Goal: Task Accomplishment & Management: Complete application form

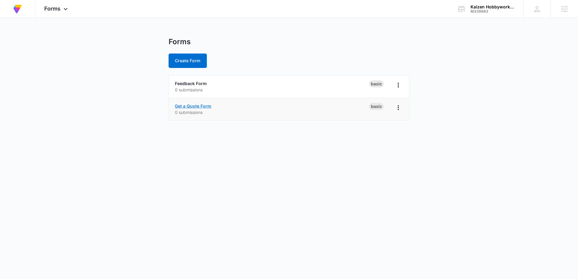
click at [197, 107] on link "Get a Quote Form" at bounding box center [193, 106] width 36 height 5
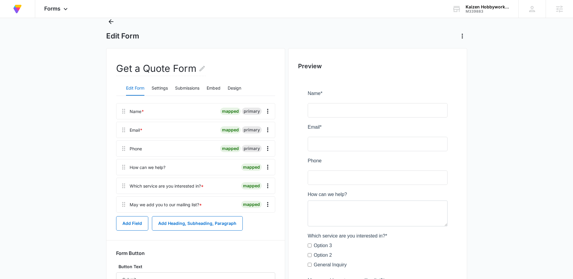
scroll to position [13, 0]
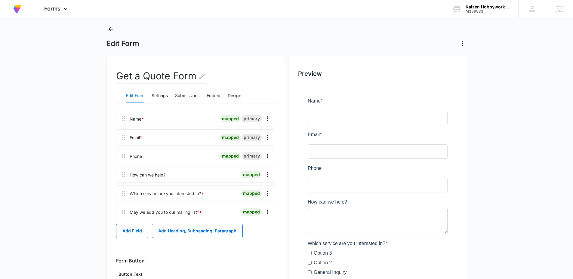
click at [185, 194] on div "Which service are you interested in? *" at bounding box center [167, 194] width 74 height 6
click at [268, 195] on icon "Overflow Menu" at bounding box center [267, 193] width 7 height 7
click at [245, 210] on div "Edit" at bounding box center [251, 210] width 13 height 4
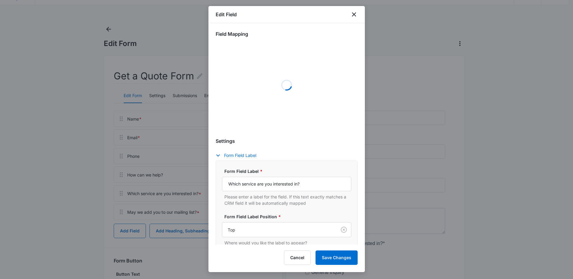
select select "350"
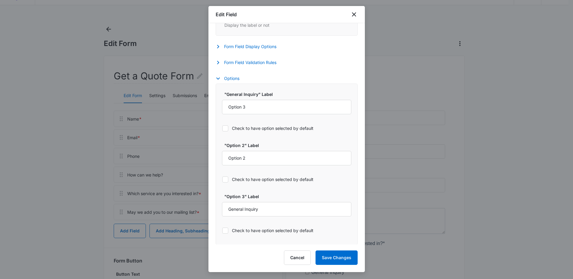
scroll to position [249, 0]
click at [356, 14] on icon "close" at bounding box center [354, 14] width 7 height 7
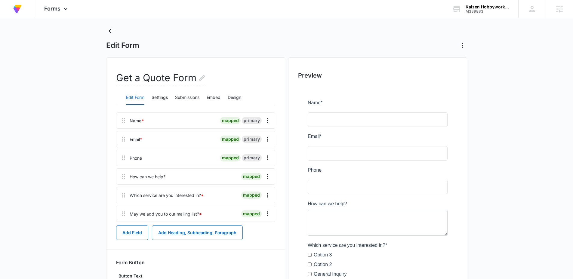
scroll to position [0, 0]
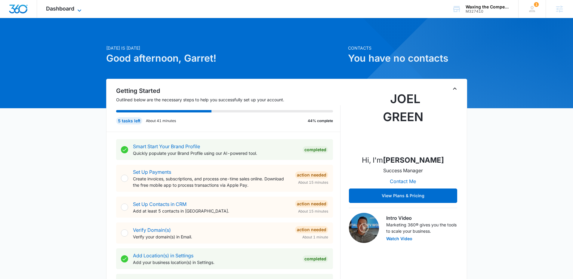
click at [65, 7] on span "Dashboard" at bounding box center [60, 8] width 28 height 6
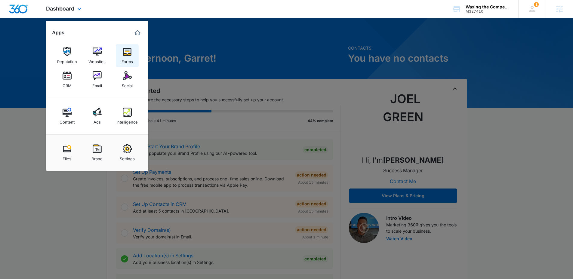
click at [131, 52] on img at bounding box center [127, 51] width 9 height 9
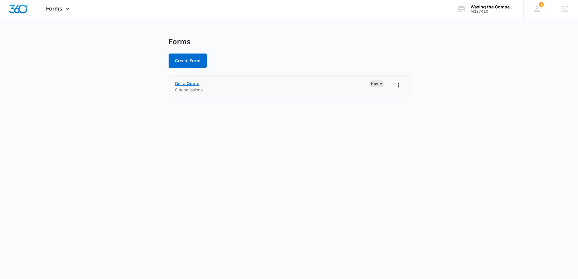
click at [194, 84] on link "Get a Quote" at bounding box center [187, 83] width 24 height 5
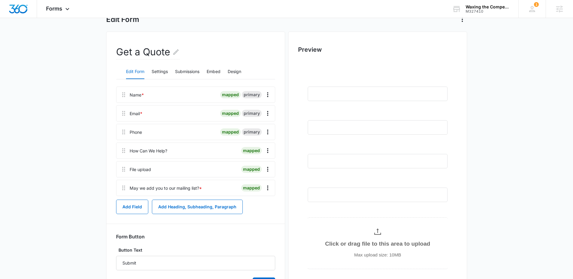
scroll to position [45, 0]
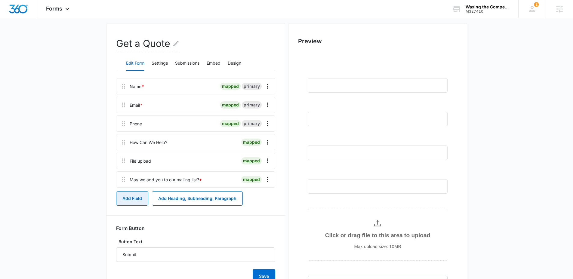
click at [132, 200] on button "Add Field" at bounding box center [132, 198] width 32 height 14
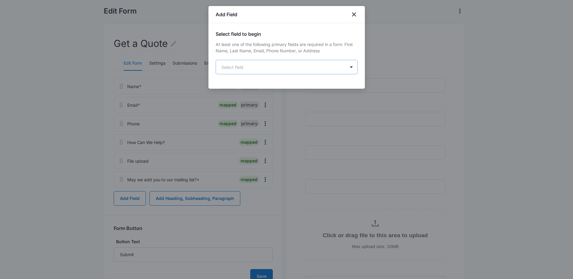
click at [249, 67] on body "Forms Apps Reputation Websites Forms CRM Email Social Content Ads Intelligence …" at bounding box center [286, 150] width 573 height 391
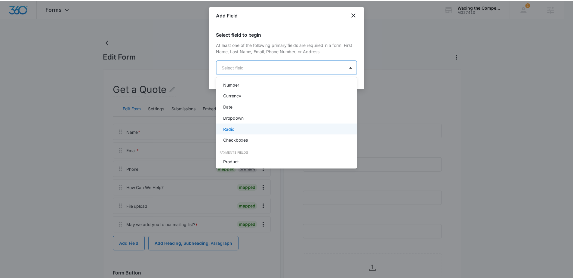
scroll to position [114, 0]
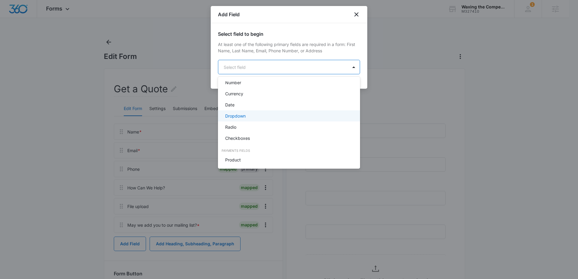
click at [238, 114] on p "Dropdown" at bounding box center [235, 116] width 20 height 6
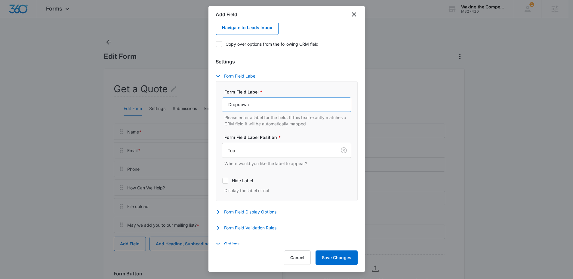
scroll to position [84, 0]
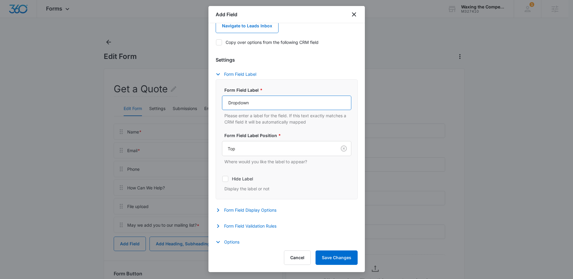
drag, startPoint x: 256, startPoint y: 102, endPoint x: 191, endPoint y: 100, distance: 65.1
click at [191, 100] on body "Forms Apps Reputation Websites Forms CRM Email Social Content Ads Intelligence …" at bounding box center [286, 195] width 573 height 391
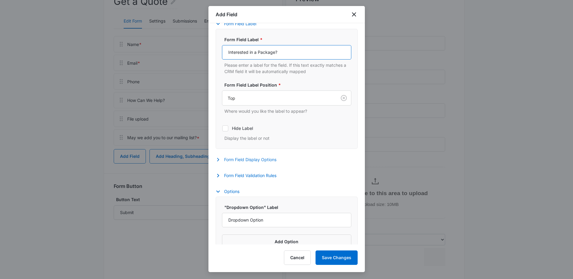
scroll to position [135, 0]
type input "Interested in a Package?"
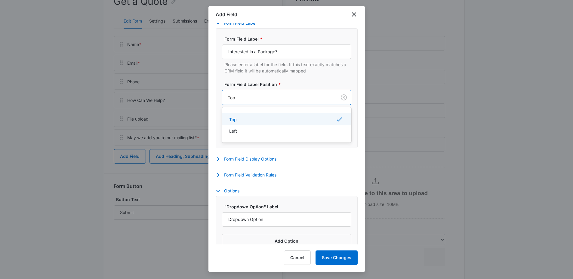
click at [281, 101] on div "Top" at bounding box center [279, 98] width 114 height 14
click at [315, 167] on div "Settings Form Field Label Form Field Label * Interested in a Package? Please en…" at bounding box center [287, 92] width 142 height 175
click at [256, 159] on button "Form Field Display Options" at bounding box center [249, 159] width 67 height 7
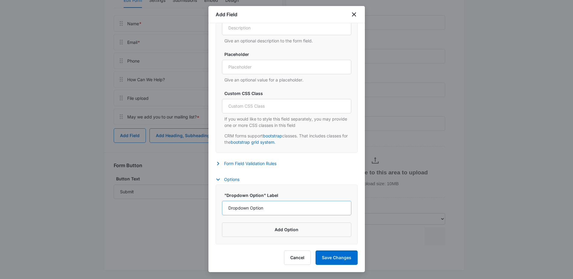
scroll to position [112, 0]
click at [267, 209] on input "Dropdown Option" at bounding box center [286, 208] width 129 height 14
drag, startPoint x: 269, startPoint y: 209, endPoint x: 216, endPoint y: 202, distance: 53.1
click at [216, 202] on div ""Dropdown Option" Label Dropdown Option Add Option" at bounding box center [287, 215] width 142 height 60
click at [304, 259] on button "Cancel" at bounding box center [297, 258] width 27 height 14
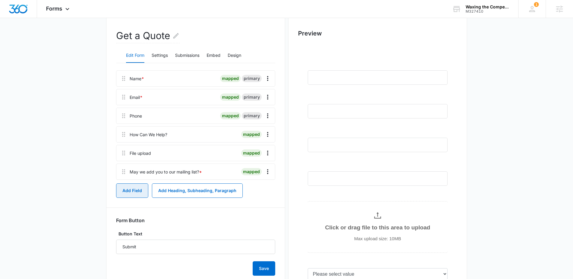
scroll to position [26, 0]
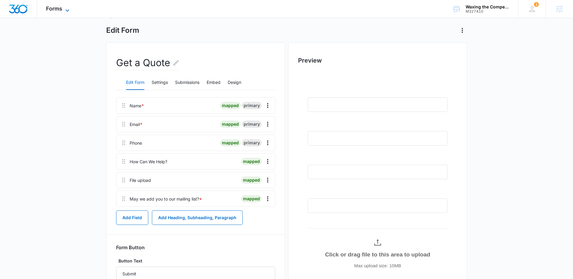
click at [61, 11] on span "Forms" at bounding box center [54, 8] width 16 height 6
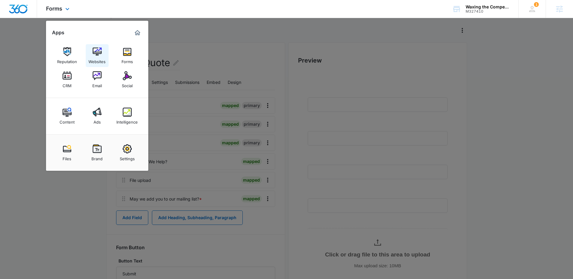
click at [101, 55] on img at bounding box center [97, 51] width 9 height 9
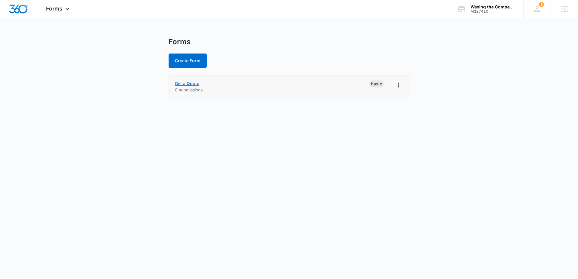
click at [189, 85] on link "Get a Quote" at bounding box center [187, 83] width 24 height 5
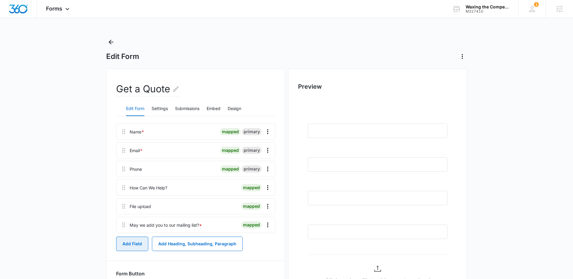
click at [135, 245] on button "Add Field" at bounding box center [132, 244] width 32 height 14
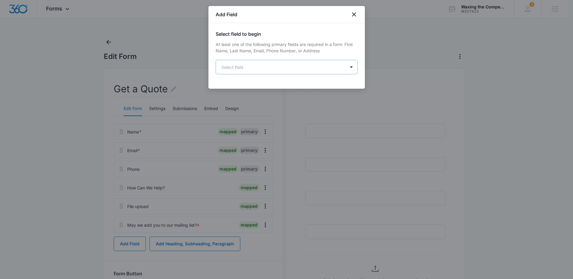
click at [274, 69] on body "Forms Apps Reputation Websites Forms CRM Email Social Content Ads Intelligence …" at bounding box center [286, 195] width 573 height 391
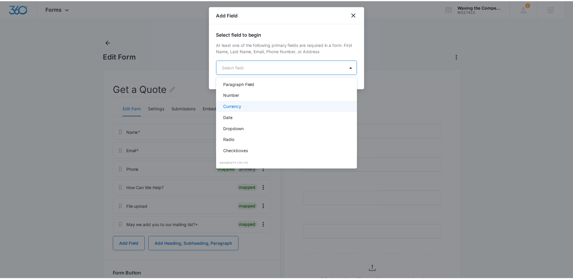
scroll to position [126, 0]
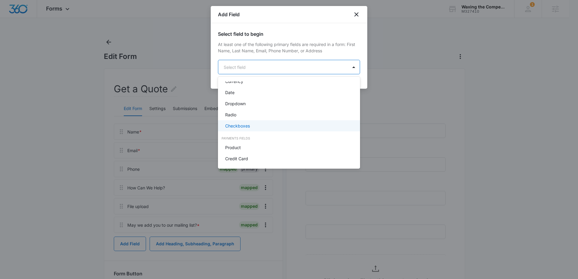
click at [245, 125] on p "Checkboxes" at bounding box center [237, 126] width 25 height 6
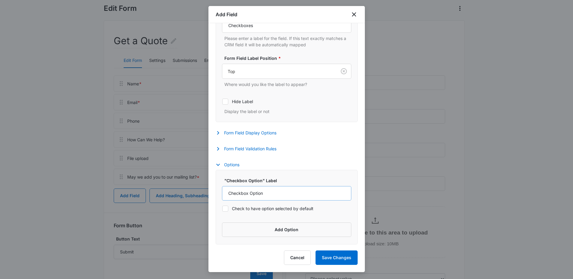
scroll to position [48, 0]
click at [272, 193] on input "Checkbox Option" at bounding box center [286, 193] width 129 height 14
drag, startPoint x: 270, startPoint y: 193, endPoint x: 198, endPoint y: 195, distance: 71.7
click at [198, 195] on body "Forms Apps Reputation Websites Forms CRM Email Social Content Ads Intelligence …" at bounding box center [286, 147] width 573 height 391
type input "Interior Deluxe: $199.99"
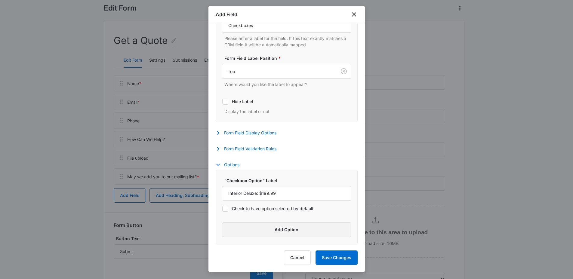
click at [270, 232] on button "Add Option" at bounding box center [286, 230] width 129 height 14
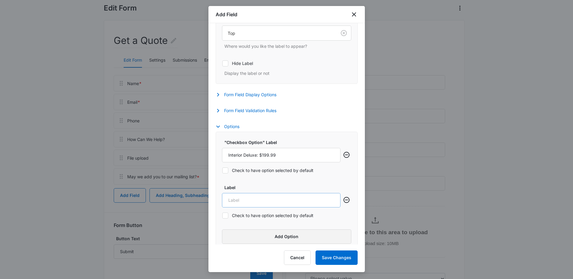
scroll to position [206, 0]
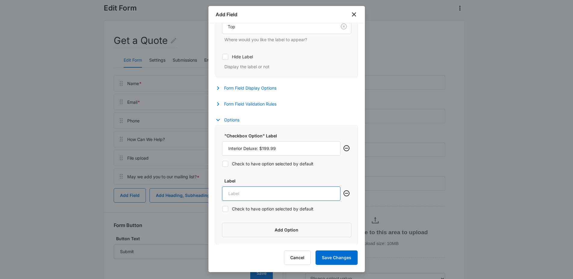
click at [255, 194] on input "Label" at bounding box center [281, 194] width 119 height 14
type input "Complete Deluxe: $199.99"
click at [273, 229] on button "Add Option" at bounding box center [286, 230] width 129 height 14
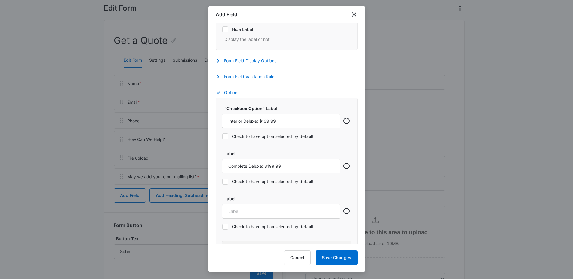
scroll to position [251, 0]
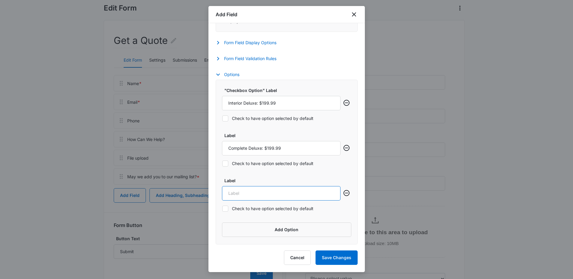
click at [256, 190] on input "Label" at bounding box center [281, 193] width 119 height 14
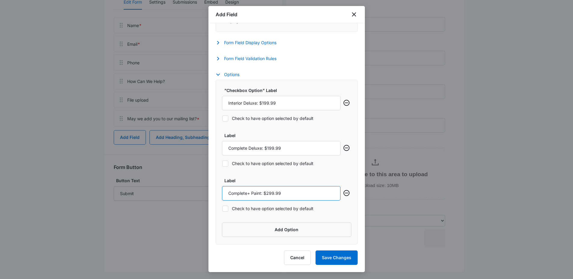
scroll to position [112, 0]
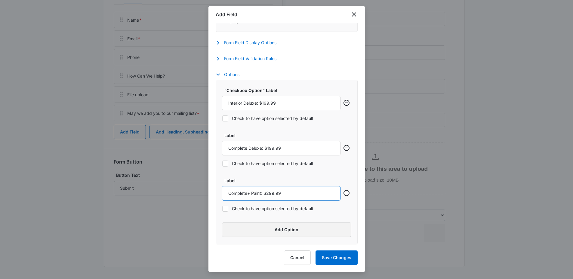
type input "Complete+ Paint: $299.99"
click at [277, 227] on button "Add Option" at bounding box center [286, 230] width 129 height 14
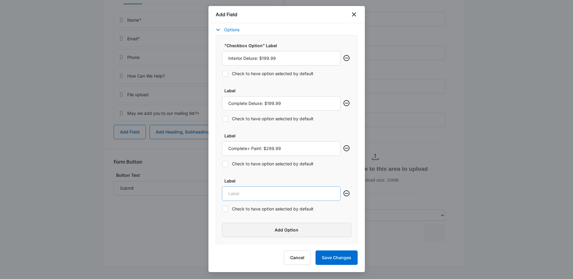
scroll to position [296, 0]
click at [265, 195] on input "Label" at bounding box center [281, 193] width 119 height 14
type input "Ultimate Shine: $399.99"
click at [282, 231] on button "Add Option" at bounding box center [286, 230] width 129 height 14
click at [264, 240] on input "Label" at bounding box center [281, 238] width 119 height 14
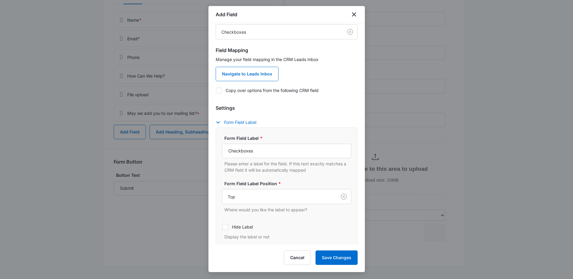
scroll to position [0, 0]
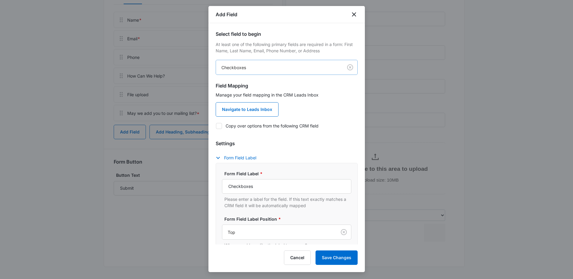
type input "5 Year Ceramic: $699.99"
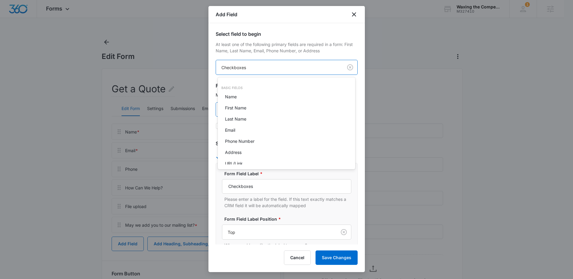
click at [253, 73] on body "Forms Apps Reputation Websites Forms CRM Email Social Content Ads Intelligence …" at bounding box center [286, 139] width 573 height 279
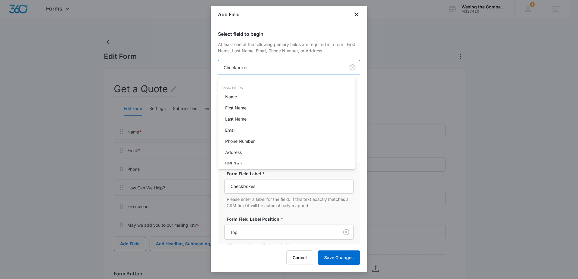
click at [336, 47] on div at bounding box center [289, 139] width 578 height 279
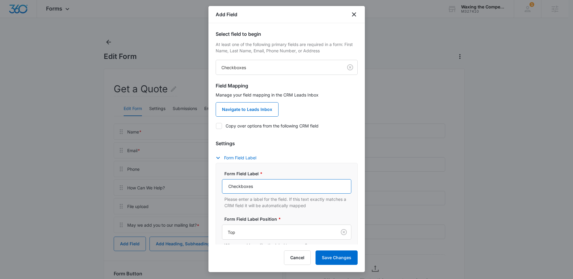
drag, startPoint x: 263, startPoint y: 188, endPoint x: 197, endPoint y: 179, distance: 66.5
click at [197, 179] on body "Forms Apps Reputation Websites Forms CRM Email Social Content Ads Intelligence …" at bounding box center [286, 195] width 573 height 391
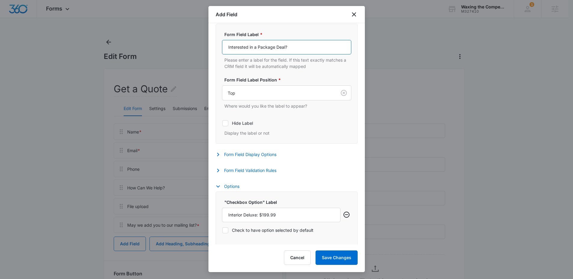
scroll to position [173, 0]
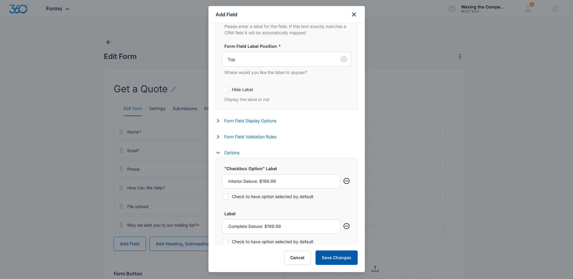
type input "Interested in a Package Deal?"
click at [337, 256] on button "Save Changes" at bounding box center [337, 258] width 42 height 14
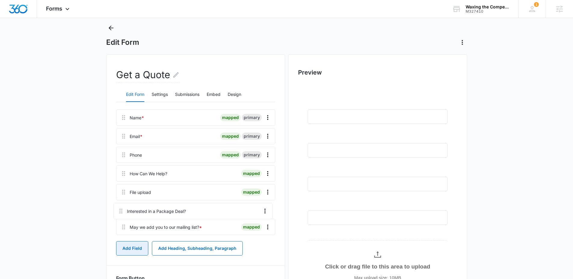
scroll to position [16, 0]
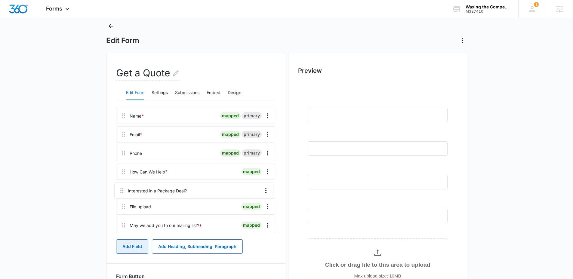
drag, startPoint x: 124, startPoint y: 246, endPoint x: 122, endPoint y: 187, distance: 58.4
click at [122, 187] on div "Name * mapped primary Email * mapped primary Phone mapped primary How Can We He…" at bounding box center [195, 172] width 159 height 128
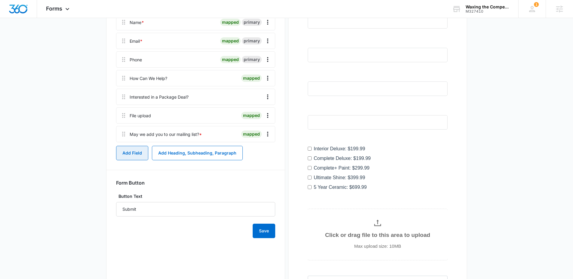
scroll to position [18, 0]
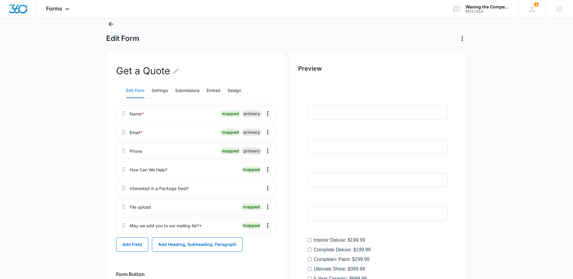
click at [142, 113] on span "*" at bounding box center [142, 113] width 3 height 5
click at [135, 115] on div "Name *" at bounding box center [137, 114] width 14 height 6
click at [269, 187] on icon "Overflow Menu" at bounding box center [267, 188] width 7 height 7
click at [159, 200] on div at bounding box center [195, 207] width 85 height 16
click at [124, 189] on icon at bounding box center [123, 188] width 7 height 7
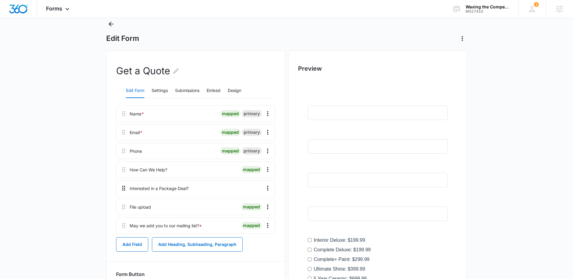
click at [124, 190] on icon at bounding box center [123, 188] width 3 height 5
click at [144, 191] on div "Interested in a Package Deal?" at bounding box center [159, 188] width 59 height 6
click at [146, 189] on div "Interested in a Package Deal?" at bounding box center [159, 188] width 59 height 6
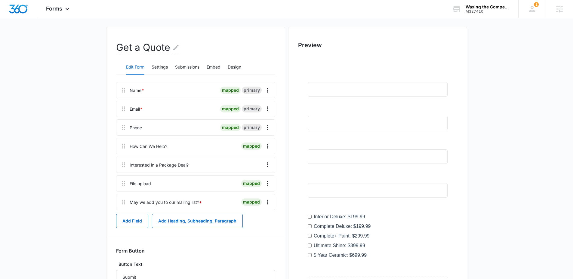
scroll to position [0, 0]
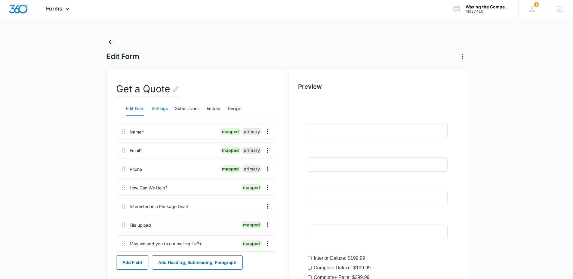
click at [163, 108] on button "Settings" at bounding box center [160, 109] width 16 height 14
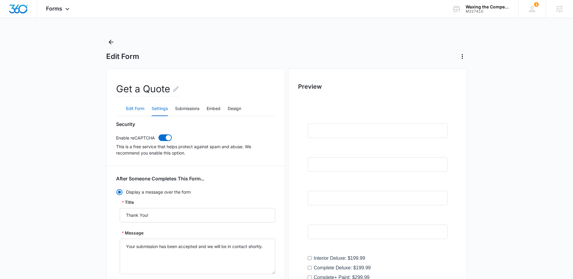
click at [137, 110] on button "Edit Form" at bounding box center [135, 109] width 18 height 14
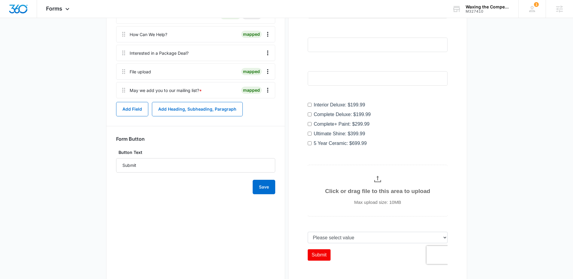
scroll to position [176, 0]
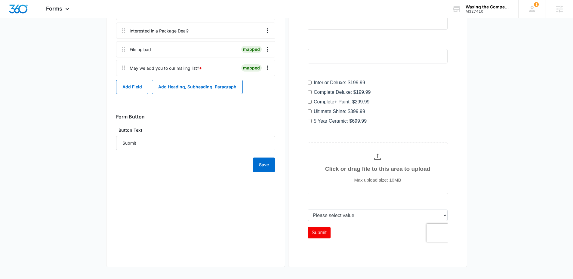
click at [86, 186] on main "Edit Form Get a Quote Edit Form Settings Submissions Embed Design Name * mapped…" at bounding box center [286, 71] width 573 height 418
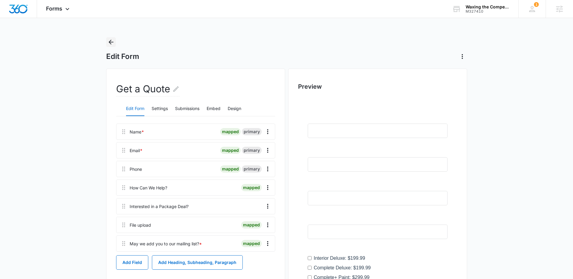
click at [115, 41] on button "Back" at bounding box center [111, 42] width 10 height 10
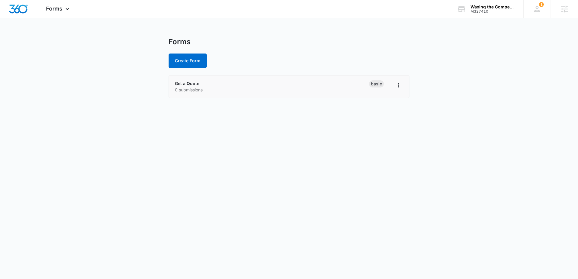
click at [204, 89] on p "0 submissions" at bounding box center [272, 90] width 194 height 6
click at [184, 84] on link "Get a Quote" at bounding box center [187, 83] width 24 height 5
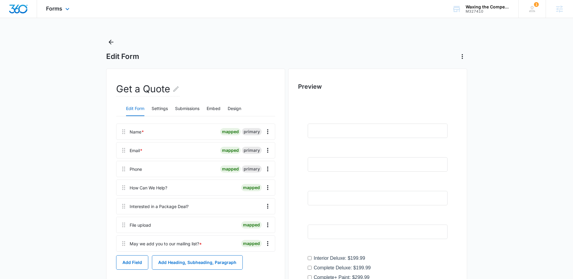
click at [63, 10] on div "Forms Apps Reputation Websites Forms CRM Email Social Content Ads Intelligence …" at bounding box center [58, 9] width 43 height 18
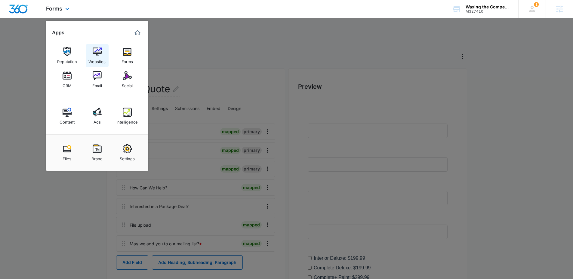
click at [101, 54] on img at bounding box center [97, 51] width 9 height 9
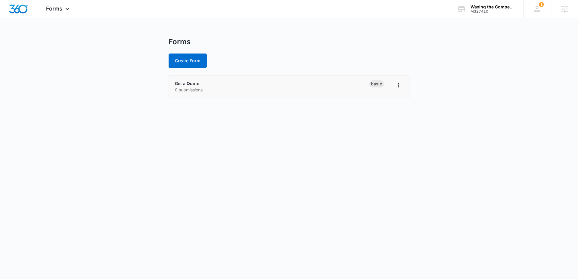
click at [194, 88] on p "0 submissions" at bounding box center [272, 90] width 194 height 6
click at [194, 82] on link "Get a Quote" at bounding box center [187, 83] width 24 height 5
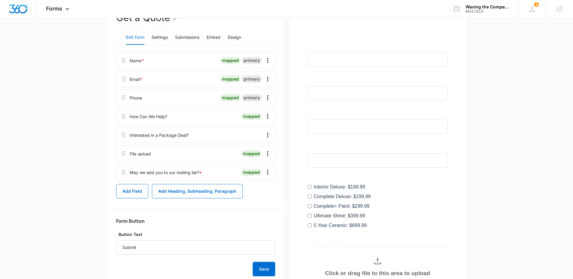
scroll to position [95, 0]
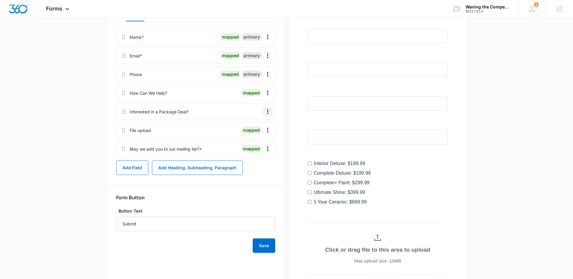
click at [265, 112] on icon "Overflow Menu" at bounding box center [267, 111] width 7 height 7
click at [249, 127] on div "Edit" at bounding box center [251, 128] width 13 height 4
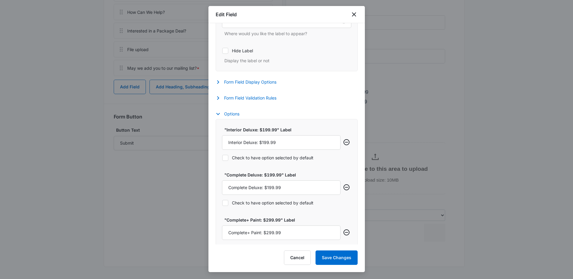
scroll to position [53, 0]
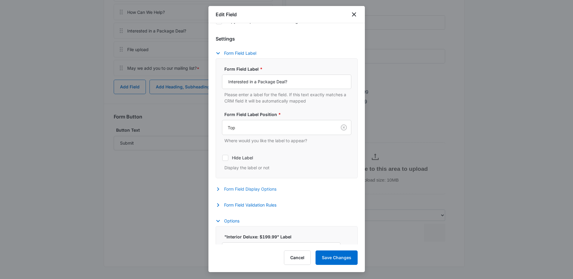
click at [255, 190] on button "Form Field Display Options" at bounding box center [249, 189] width 67 height 7
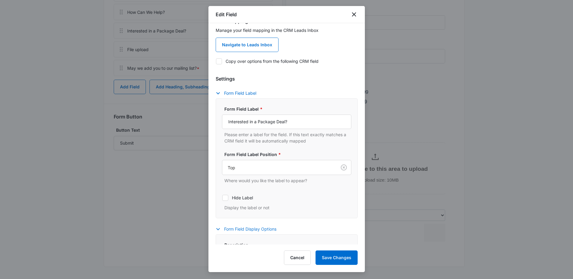
scroll to position [0, 0]
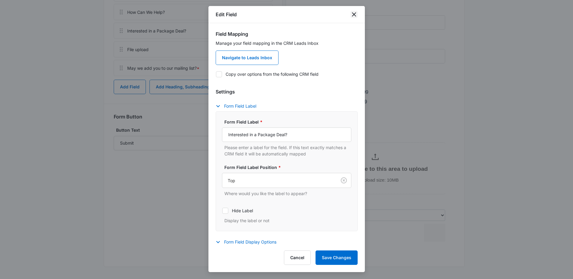
click at [357, 14] on icon "close" at bounding box center [354, 14] width 7 height 7
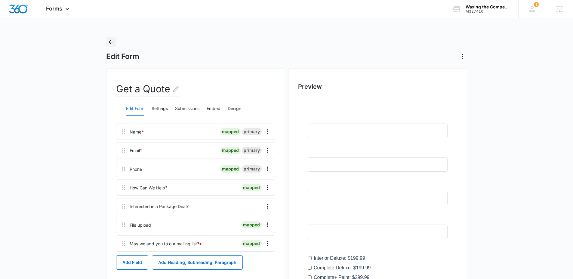
click at [107, 42] on button "Back" at bounding box center [111, 42] width 10 height 10
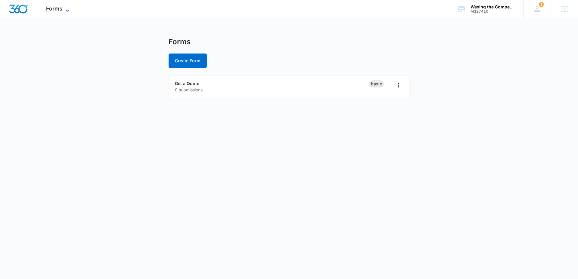
click at [64, 8] on icon at bounding box center [67, 10] width 7 height 7
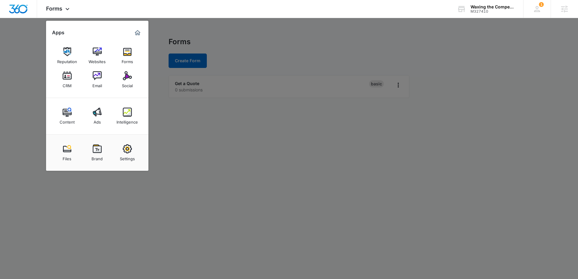
click at [217, 144] on div at bounding box center [289, 139] width 578 height 279
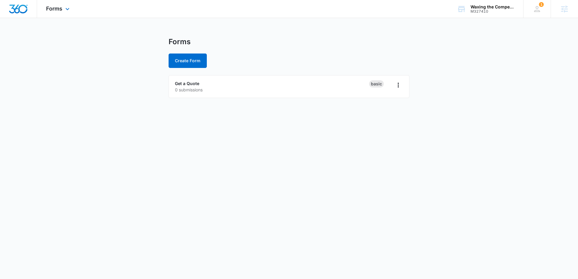
click at [62, 9] on div "Forms Apps Reputation Websites Forms CRM Email Social Content Ads Intelligence …" at bounding box center [58, 9] width 43 height 18
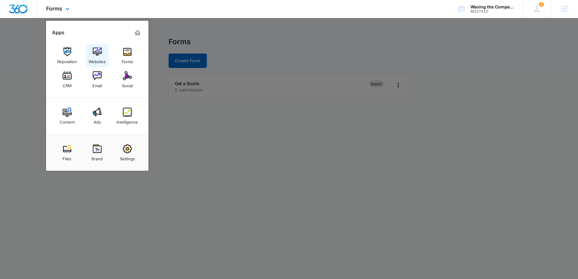
click at [94, 54] on img at bounding box center [97, 51] width 9 height 9
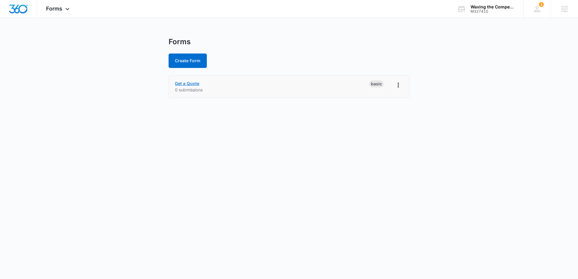
click at [197, 84] on link "Get a Quote" at bounding box center [187, 83] width 24 height 5
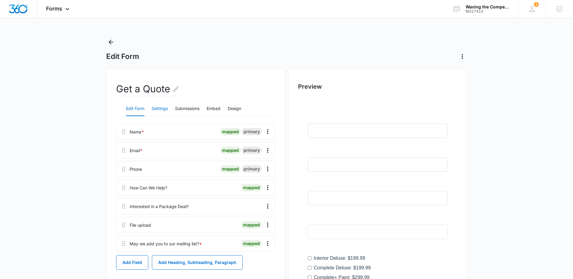
click at [161, 110] on button "Settings" at bounding box center [160, 109] width 16 height 14
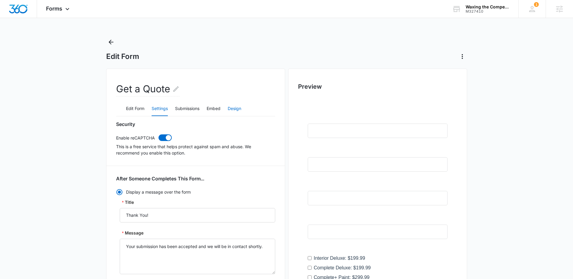
click at [233, 112] on button "Design" at bounding box center [235, 109] width 14 height 14
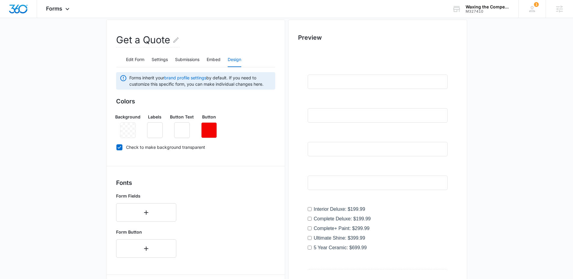
scroll to position [42, 0]
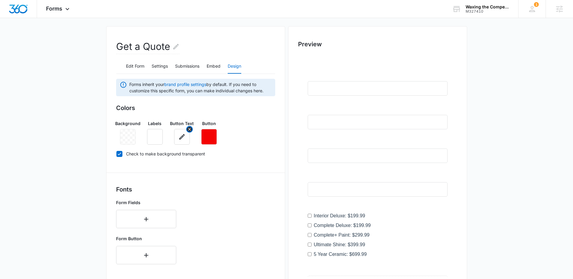
click at [183, 138] on icon "button" at bounding box center [181, 136] width 7 height 7
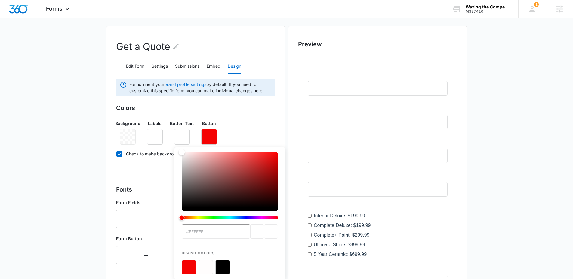
click at [182, 152] on div "Color" at bounding box center [182, 152] width 6 height 6
type input "#ffffff"
drag, startPoint x: 182, startPoint y: 152, endPoint x: 176, endPoint y: 147, distance: 8.4
click at [176, 147] on div "#ffffff Recent Colors Brand Colors" at bounding box center [229, 233] width 111 height 172
click at [253, 126] on div "Background Labels Button Text #ffffff Recent Colors Brand Colors Button" at bounding box center [195, 130] width 159 height 29
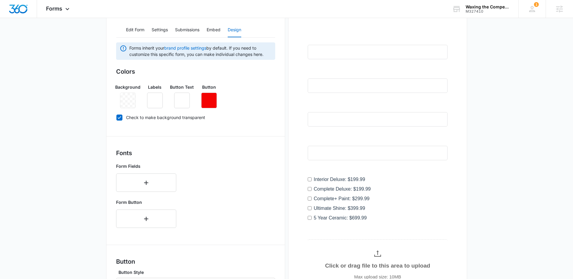
scroll to position [98, 0]
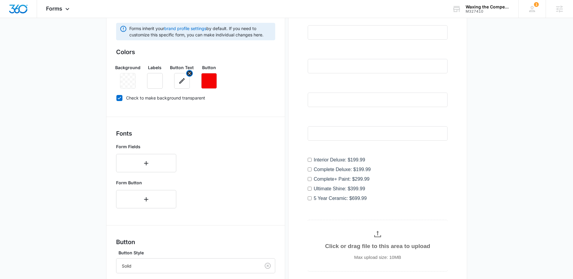
click at [183, 81] on icon "button" at bounding box center [181, 80] width 7 height 7
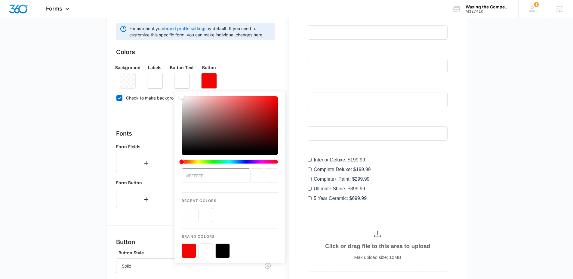
click at [207, 213] on button "color-picker-container" at bounding box center [206, 215] width 14 height 14
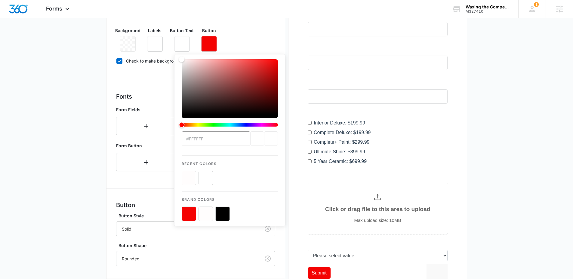
scroll to position [209, 0]
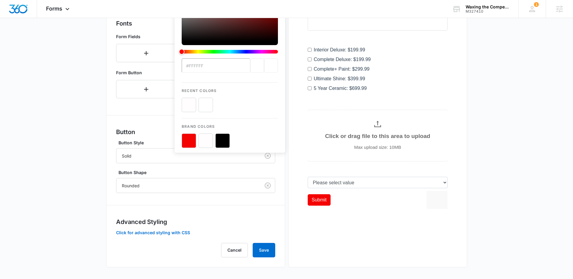
click at [241, 210] on div "Forms inherit your brand profile settings by default. If you need to customize …" at bounding box center [195, 85] width 159 height 345
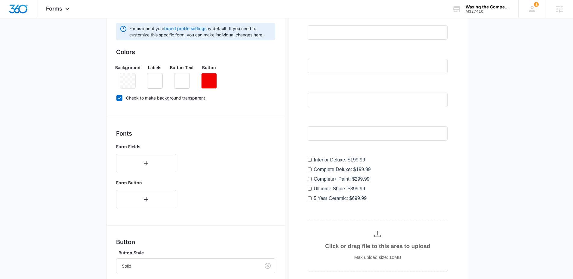
scroll to position [89, 0]
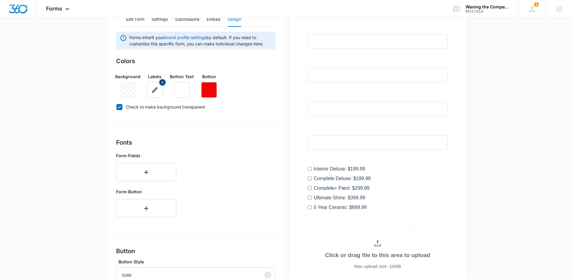
click at [151, 88] on icon "button" at bounding box center [154, 89] width 7 height 7
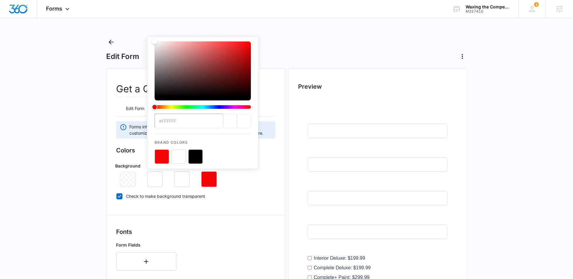
click at [178, 154] on button "color-picker-container" at bounding box center [179, 157] width 14 height 14
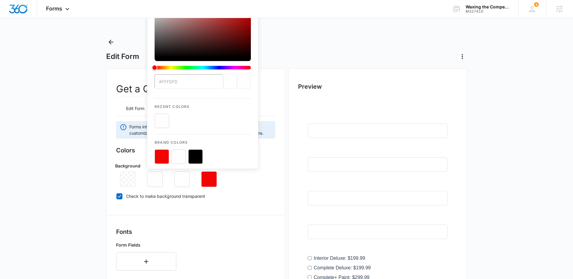
type input "#FFFDFD"
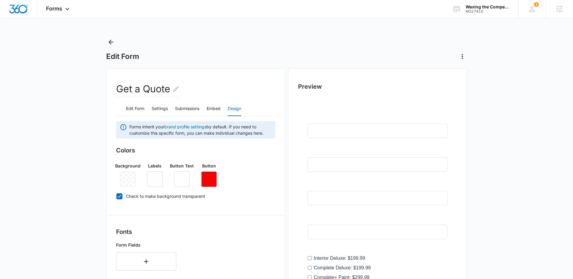
click at [251, 194] on label "Check to make background transparent" at bounding box center [195, 196] width 159 height 6
click at [116, 196] on input "Check to make background transparent" at bounding box center [116, 196] width 0 height 0
click at [129, 179] on icon "button" at bounding box center [127, 179] width 7 height 7
click at [151, 181] on icon "button" at bounding box center [154, 179] width 7 height 7
click at [222, 176] on div "Background Labels Button Text Button" at bounding box center [195, 172] width 159 height 29
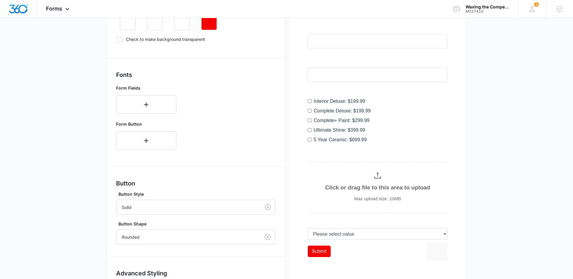
scroll to position [186, 0]
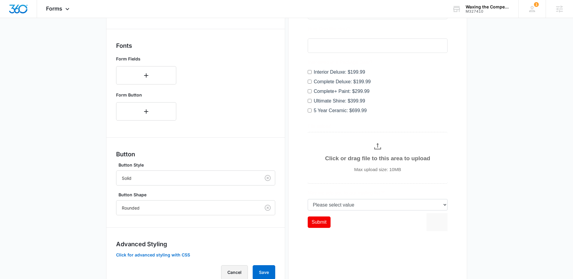
click at [236, 273] on button "Cancel" at bounding box center [234, 272] width 27 height 14
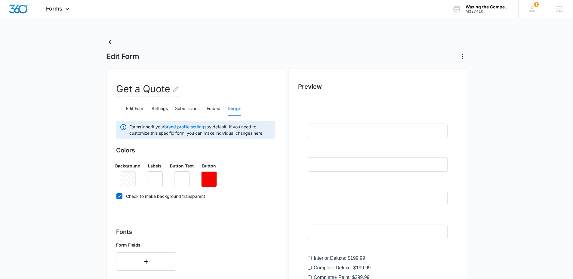
scroll to position [209, 0]
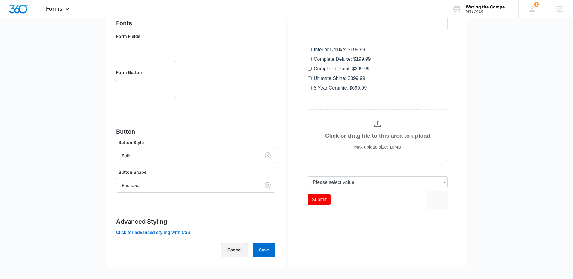
click at [239, 251] on button "Cancel" at bounding box center [234, 250] width 27 height 14
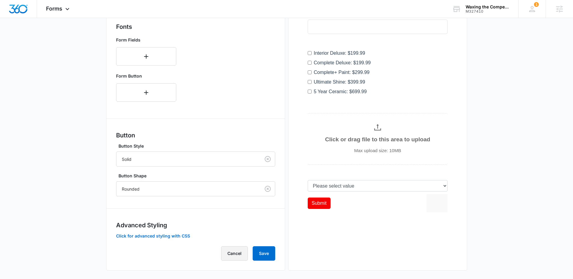
scroll to position [85, 0]
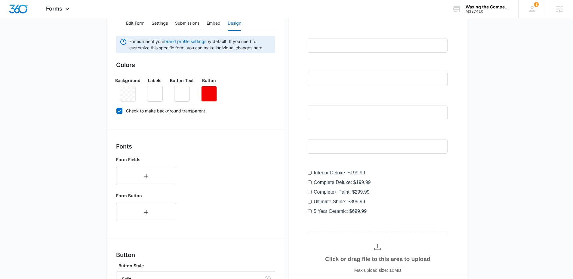
click at [120, 112] on icon at bounding box center [119, 110] width 5 height 5
click at [116, 111] on input "Check to make background transparent" at bounding box center [116, 111] width 0 height 0
click at [120, 111] on icon at bounding box center [119, 110] width 5 height 5
click at [116, 111] on input "Check to make background transparent" at bounding box center [116, 111] width 0 height 0
checkbox input "true"
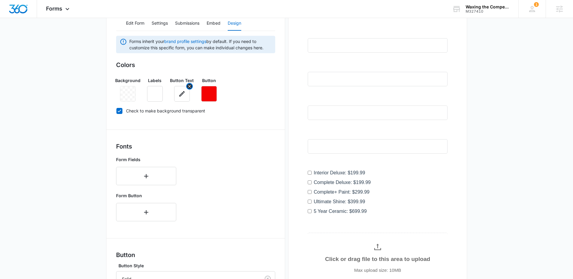
click at [182, 93] on icon "button" at bounding box center [181, 93] width 5 height 5
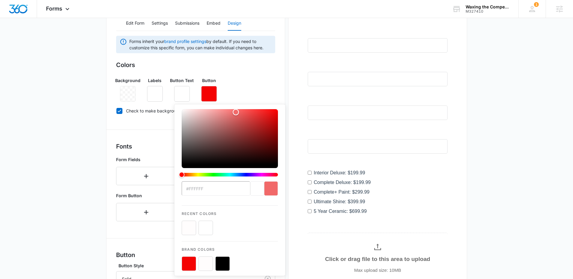
click at [236, 112] on div "Color" at bounding box center [230, 136] width 96 height 55
type input "#ffffff"
drag, startPoint x: 237, startPoint y: 112, endPoint x: 169, endPoint y: 109, distance: 67.8
click at [169, 109] on div "Colors Background Labels Button Text #ffffff Recent Colors Brand Colors Button …" at bounding box center [195, 88] width 159 height 57
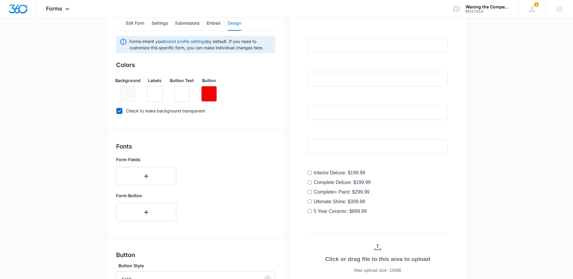
click at [241, 88] on div "Background Labels Button Text Button" at bounding box center [195, 87] width 159 height 29
click at [153, 98] on button "button" at bounding box center [155, 94] width 16 height 16
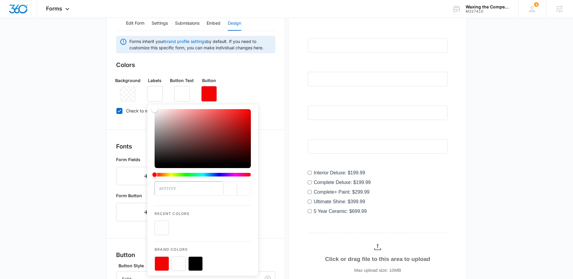
click at [186, 113] on div "Color" at bounding box center [203, 136] width 96 height 55
drag, startPoint x: 186, startPoint y: 113, endPoint x: 144, endPoint y: 111, distance: 41.6
click at [144, 111] on div "Colors Background Labels #f8f8f8 Recent Colors Brand Colors Button Text Button …" at bounding box center [195, 88] width 159 height 57
type input "#ffffff"
drag, startPoint x: 155, startPoint y: 111, endPoint x: 150, endPoint y: 105, distance: 7.7
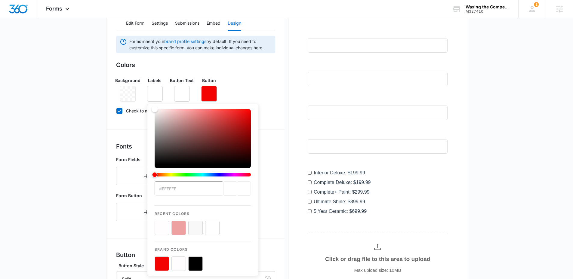
click at [150, 105] on div "#ffffff Recent Colors Brand Colors" at bounding box center [202, 190] width 111 height 172
click at [233, 92] on div "Background Labels #ffffff Recent Colors Brand Colors Button Text Button" at bounding box center [195, 87] width 159 height 29
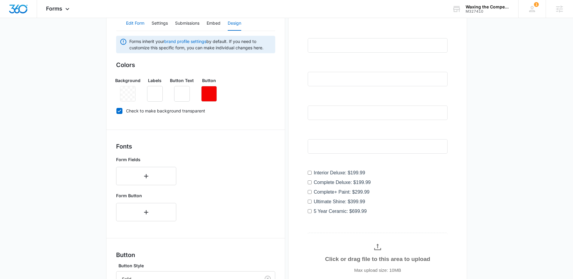
click at [137, 26] on button "Edit Form" at bounding box center [135, 23] width 18 height 14
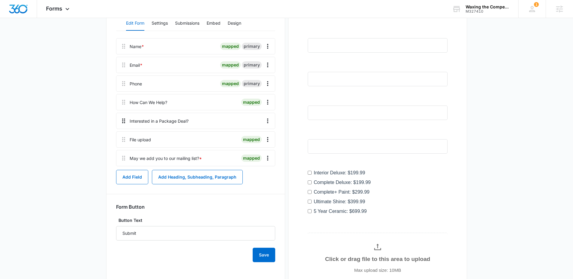
click at [125, 121] on icon at bounding box center [123, 120] width 7 height 7
click at [165, 122] on div "Interested in a Package Deal?" at bounding box center [159, 121] width 59 height 6
click at [268, 121] on icon "Overflow Menu" at bounding box center [267, 121] width 1 height 5
click at [249, 136] on div "Edit" at bounding box center [251, 138] width 13 height 4
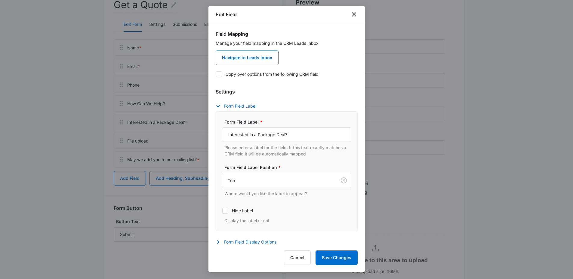
scroll to position [83, 0]
drag, startPoint x: 295, startPoint y: 135, endPoint x: 210, endPoint y: 136, distance: 85.2
click at [210, 136] on div "Field Mapping Manage your field mapping in the CRM Leads Inbox Navigate to Lead…" at bounding box center [287, 134] width 156 height 222
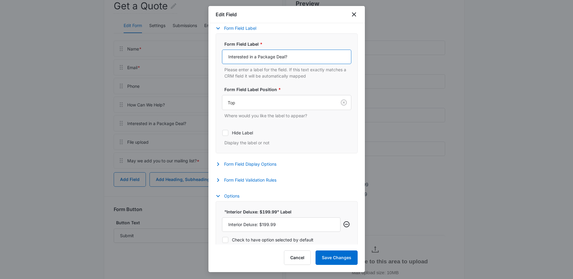
scroll to position [77, 0]
click at [267, 166] on button "Form Field Display Options" at bounding box center [249, 164] width 67 height 7
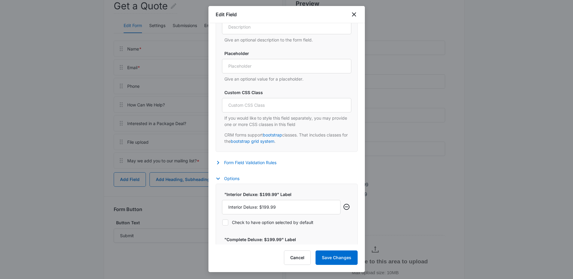
scroll to position [245, 0]
click at [268, 163] on button "Form Field Validation Rules" at bounding box center [249, 161] width 67 height 7
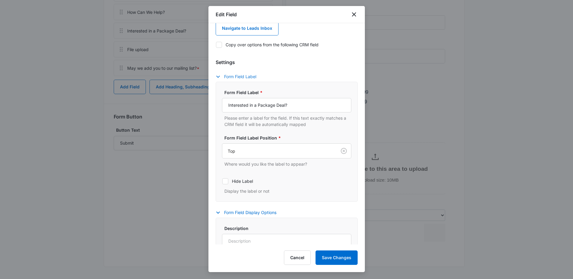
scroll to position [0, 0]
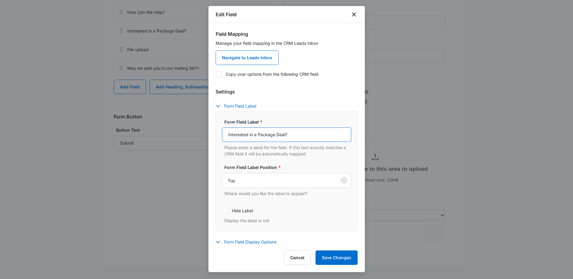
drag, startPoint x: 292, startPoint y: 135, endPoint x: 202, endPoint y: 130, distance: 89.9
click at [202, 130] on body "Forms Apps Reputation Websites Forms CRM Email Social Content Ads Intelligence …" at bounding box center [286, 51] width 573 height 455
click at [305, 258] on button "Cancel" at bounding box center [297, 258] width 27 height 14
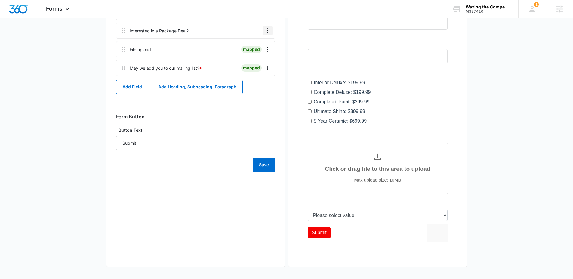
click at [267, 31] on icon "Overflow Menu" at bounding box center [267, 30] width 1 height 5
click at [257, 58] on div "Delete" at bounding box center [251, 56] width 13 height 4
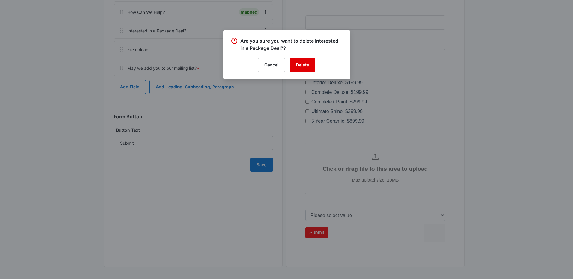
click at [300, 63] on button "Delete" at bounding box center [303, 65] width 26 height 14
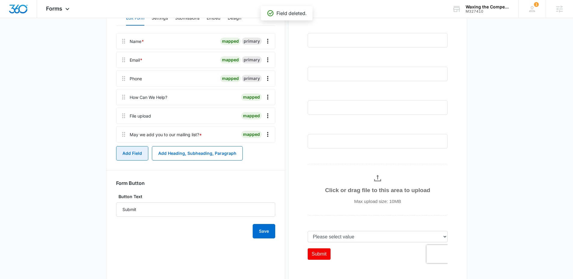
click at [138, 156] on button "Add Field" at bounding box center [132, 153] width 32 height 14
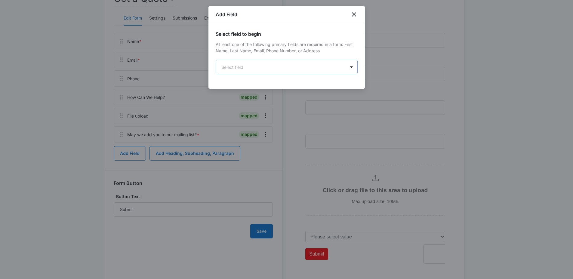
click at [259, 70] on body "Forms Apps Reputation Websites Forms CRM Email Social Content Ads Intelligence …" at bounding box center [286, 104] width 573 height 391
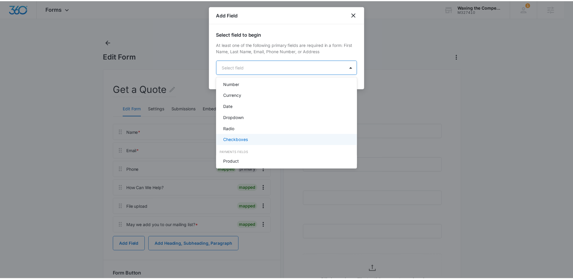
scroll to position [113, 0]
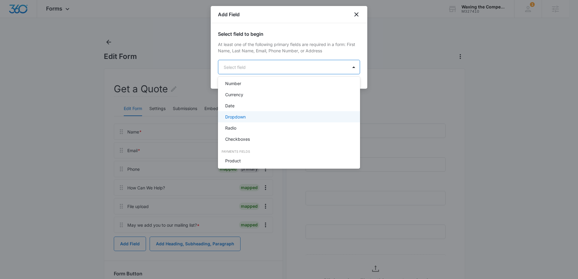
click at [251, 115] on div "Dropdown" at bounding box center [288, 117] width 126 height 6
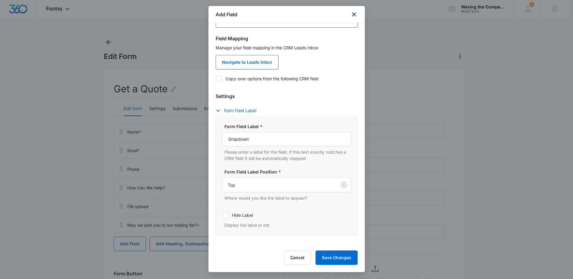
scroll to position [71, 0]
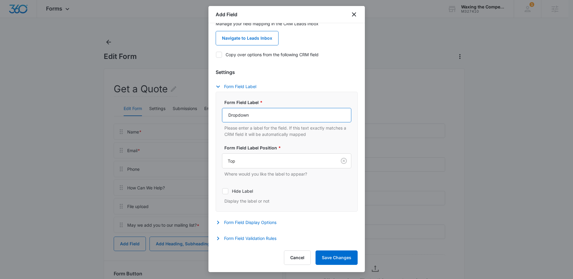
drag, startPoint x: 255, startPoint y: 118, endPoint x: 208, endPoint y: 118, distance: 46.7
click at [208, 118] on body "Forms Apps Reputation Websites Forms CRM Email Social Content Ads Intelligence …" at bounding box center [286, 195] width 573 height 391
paste input "Interested in a Package Deal?"
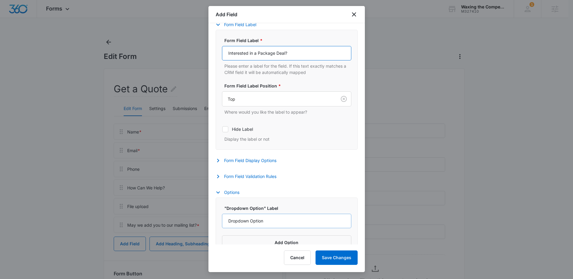
scroll to position [146, 0]
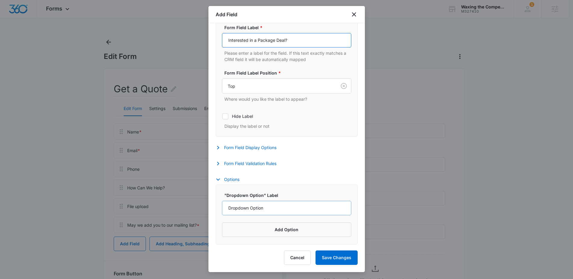
type input "Interested in a Package Deal?"
drag, startPoint x: 268, startPoint y: 210, endPoint x: 210, endPoint y: 205, distance: 57.7
click at [210, 205] on div "Select field to begin At least one of the following primary fields are required…" at bounding box center [287, 134] width 156 height 222
click at [268, 209] on input "Dropdown Option" at bounding box center [286, 208] width 129 height 14
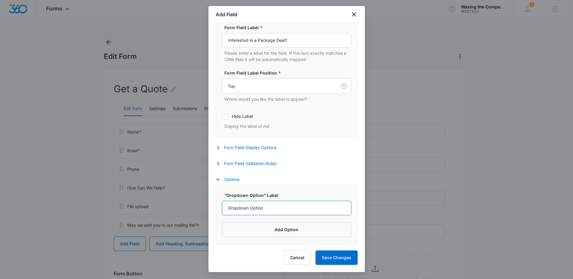
click at [268, 209] on input "Dropdown Option" at bounding box center [286, 208] width 129 height 14
paste input "Interior Deluxe: $199.99"
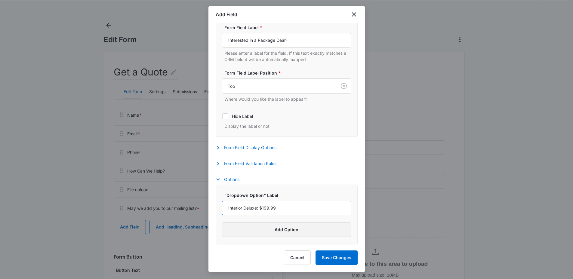
scroll to position [28, 0]
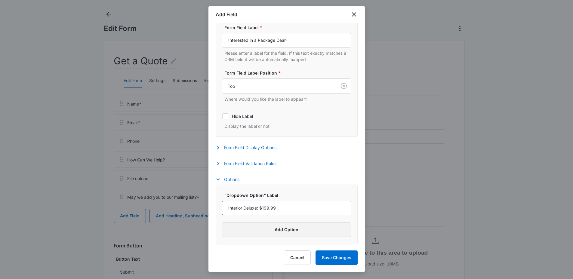
type input "Interior Deluxe: $199.99"
click at [290, 232] on button "Add Option" at bounding box center [286, 230] width 129 height 14
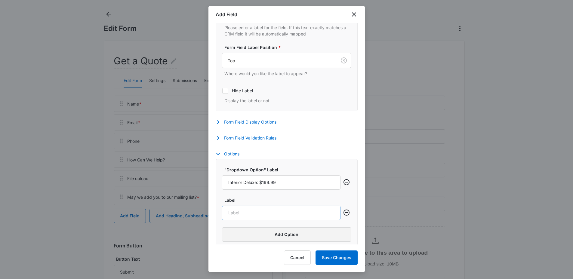
scroll to position [177, 0]
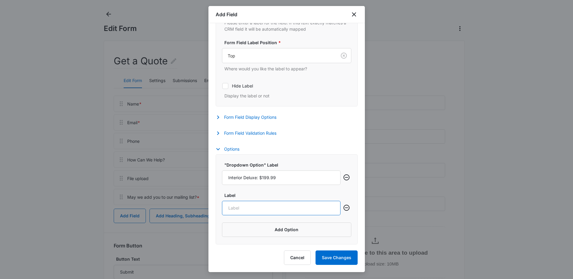
click at [271, 209] on input "Label" at bounding box center [281, 208] width 119 height 14
paste input "Complete Deluxe: $199.99"
type input "Complete Deluxe: $199.99"
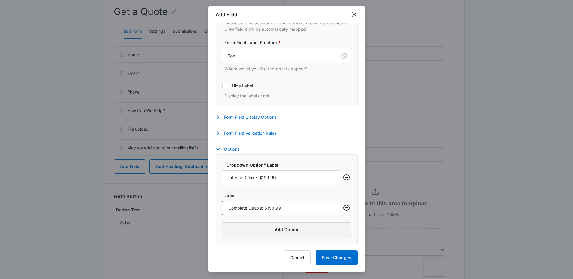
scroll to position [85, 0]
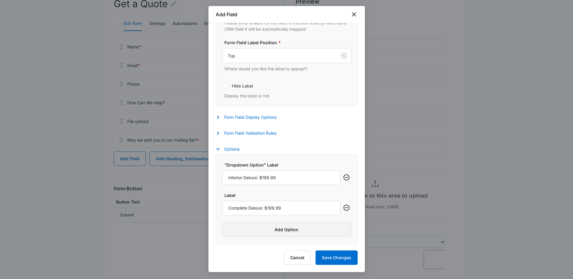
click at [295, 230] on button "Add Option" at bounding box center [286, 230] width 129 height 14
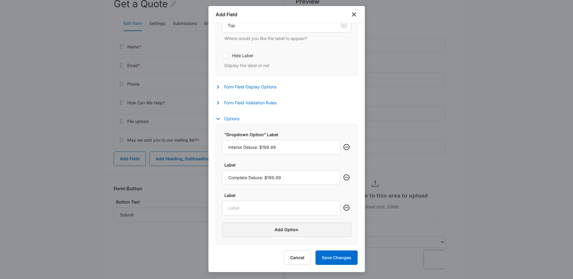
click at [294, 227] on button "Add Option" at bounding box center [286, 230] width 129 height 14
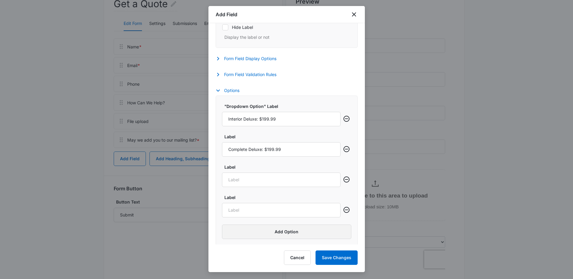
scroll to position [237, 0]
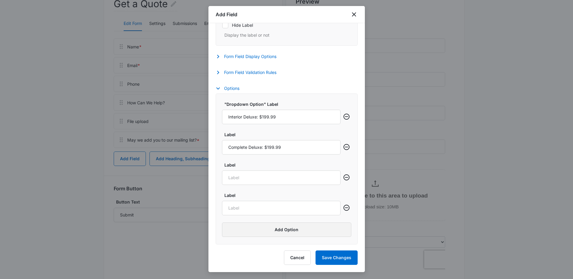
click at [294, 229] on button "Add Option" at bounding box center [286, 230] width 129 height 14
click at [275, 183] on input "Label" at bounding box center [281, 178] width 119 height 14
paste input "Complete+ Paint: $299.99"
type input "Complete+ Paint: $299.99"
click at [266, 209] on input "Label" at bounding box center [281, 208] width 119 height 14
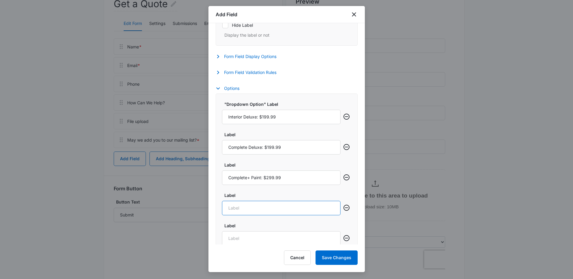
type input "Ultimate Shine: $399.99"
click at [264, 240] on input "Label" at bounding box center [281, 238] width 119 height 14
type input "5 Year Ceramic: $699.99"
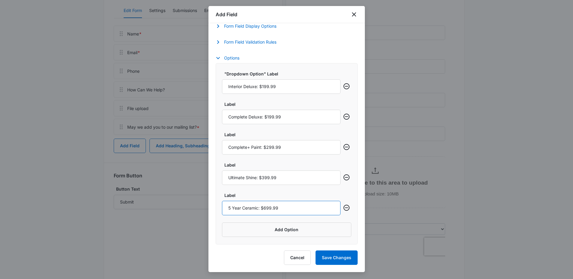
scroll to position [112, 0]
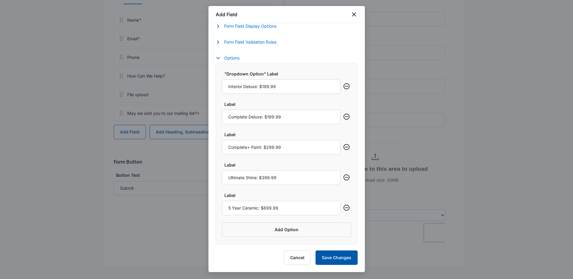
click at [336, 256] on button "Save Changes" at bounding box center [337, 258] width 42 height 14
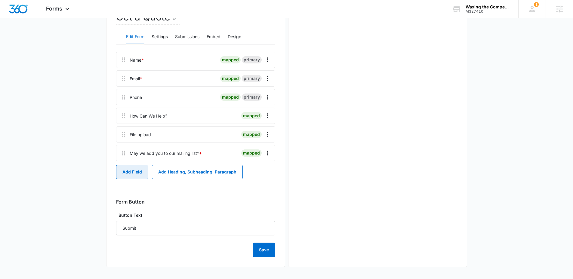
scroll to position [0, 0]
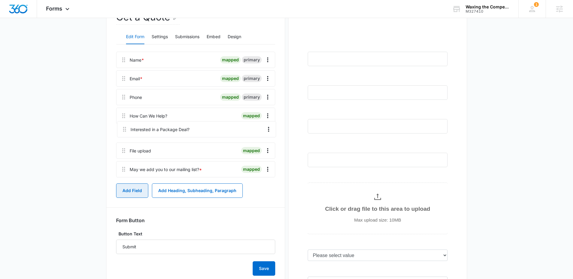
drag, startPoint x: 125, startPoint y: 175, endPoint x: 125, endPoint y: 127, distance: 47.6
click at [125, 127] on div "Name * mapped primary Email * mapped primary Phone mapped primary How Can We He…" at bounding box center [195, 116] width 159 height 128
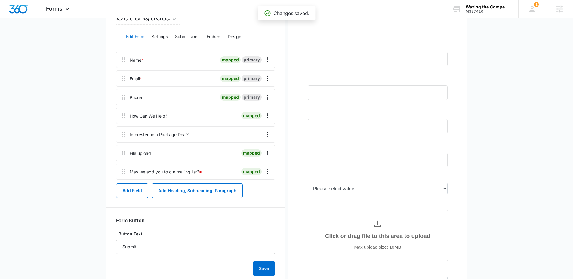
click at [170, 134] on div "Interested in a Package Deal?" at bounding box center [159, 135] width 59 height 6
click at [269, 134] on icon "Overflow Menu" at bounding box center [267, 134] width 7 height 7
click at [255, 151] on div "Edit" at bounding box center [251, 151] width 13 height 4
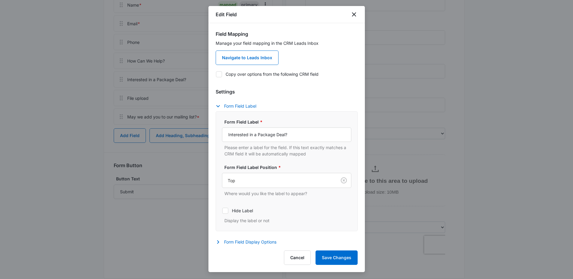
click at [220, 74] on icon at bounding box center [218, 74] width 5 height 5
click at [216, 74] on input "Copy over options from the following CRM field" at bounding box center [216, 74] width 0 height 0
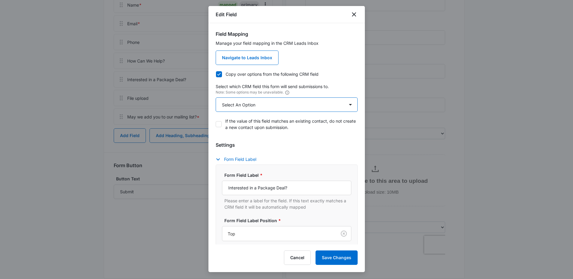
click at [250, 105] on select "Select An Option Select An Option Best Way To Contact Qualifying Status" at bounding box center [287, 105] width 142 height 14
click at [219, 74] on icon at bounding box center [218, 74] width 5 height 5
click at [216, 74] on input "Copy over options from the following CRM field" at bounding box center [216, 74] width 0 height 0
checkbox input "false"
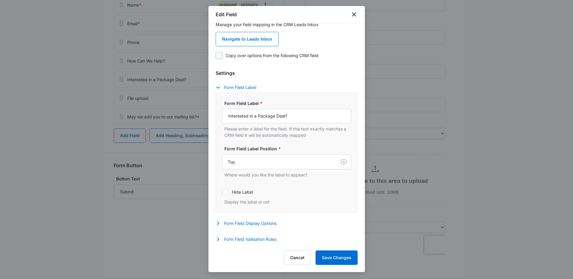
scroll to position [216, 0]
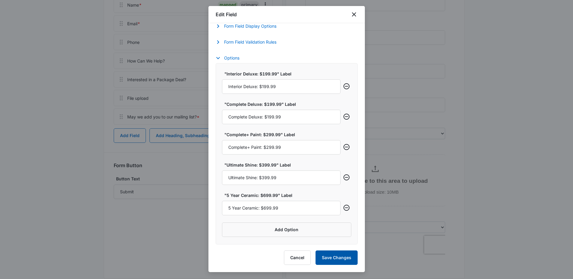
click at [337, 257] on button "Save Changes" at bounding box center [337, 258] width 42 height 14
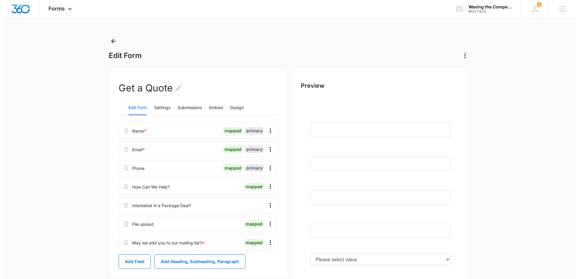
scroll to position [0, 0]
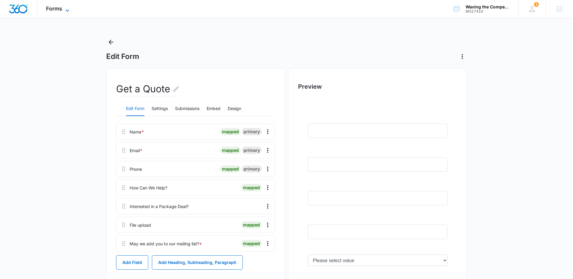
click at [66, 9] on icon at bounding box center [67, 10] width 7 height 7
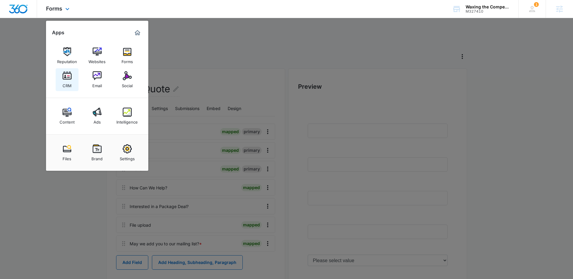
click at [64, 77] on img at bounding box center [67, 75] width 9 height 9
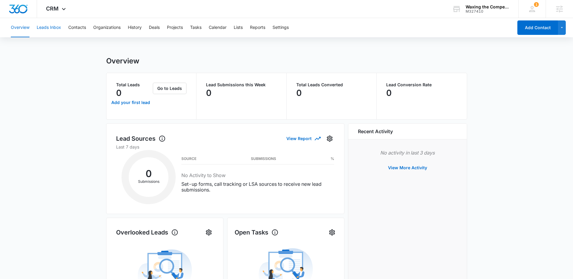
click at [48, 26] on button "Leads Inbox" at bounding box center [49, 27] width 24 height 19
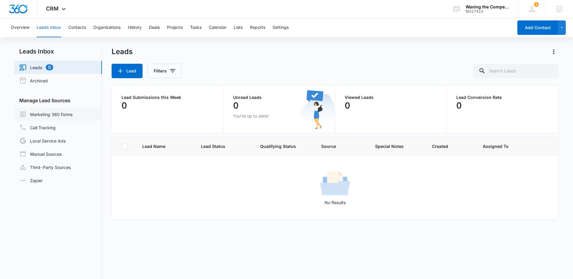
click at [58, 115] on link "Marketing 360 Forms" at bounding box center [45, 114] width 53 height 7
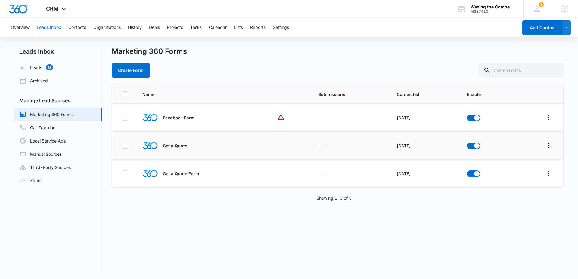
click at [171, 145] on p "Get a Quote" at bounding box center [175, 146] width 24 height 6
click at [548, 147] on icon "Overflow Menu" at bounding box center [548, 145] width 1 height 5
click at [517, 179] on div "Field Mapping" at bounding box center [517, 180] width 34 height 4
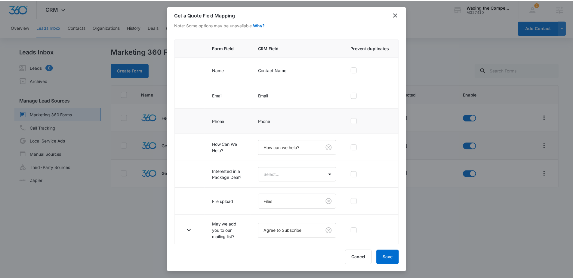
scroll to position [45, 0]
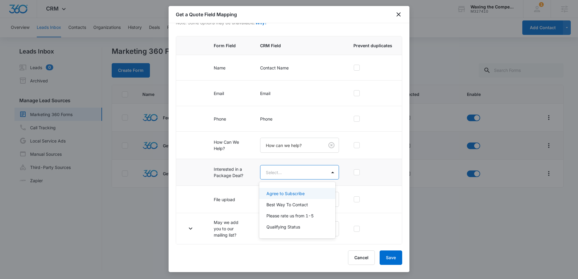
click at [299, 173] on body "CRM Apps Reputation Websites Forms CRM Email Social Content Ads Intelligence Fi…" at bounding box center [289, 139] width 578 height 279
click at [304, 254] on div at bounding box center [289, 139] width 578 height 279
click at [297, 169] on body "CRM Apps Reputation Websites Forms CRM Email Social Content Ads Intelligence Fi…" at bounding box center [289, 139] width 578 height 279
click at [294, 228] on p "Qualifying Status" at bounding box center [283, 227] width 34 height 6
click at [276, 176] on body "CRM Apps Reputation Websites Forms CRM Email Social Content Ads Intelligence Fi…" at bounding box center [289, 139] width 578 height 279
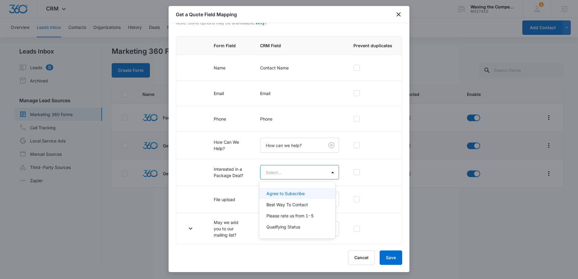
click at [144, 223] on div at bounding box center [289, 139] width 578 height 279
click at [144, 219] on div at bounding box center [289, 139] width 578 height 279
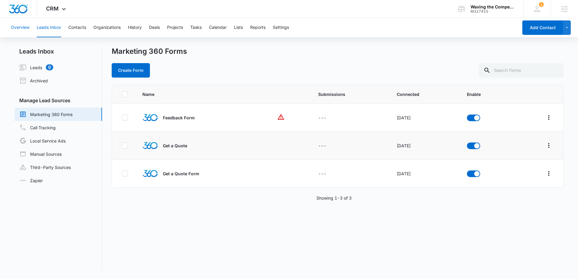
click at [22, 27] on button "Overview" at bounding box center [20, 27] width 19 height 19
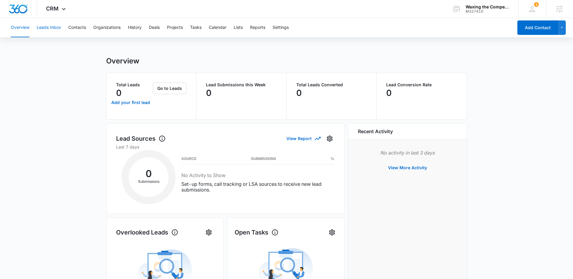
click at [54, 28] on button "Leads Inbox" at bounding box center [49, 27] width 24 height 19
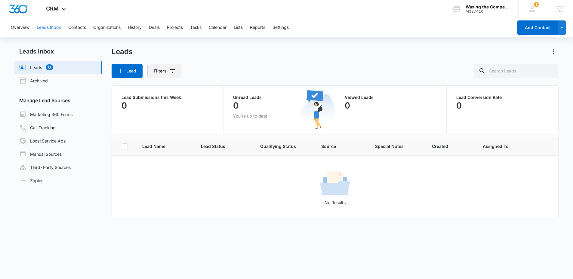
click at [166, 73] on button "Filters" at bounding box center [164, 71] width 34 height 14
click at [205, 68] on div "Lead Filters Assigned To Lead Source Lead Status Organization Custom Filters Cl…" at bounding box center [336, 71] width 448 height 14
click at [279, 27] on button "Settings" at bounding box center [281, 27] width 16 height 19
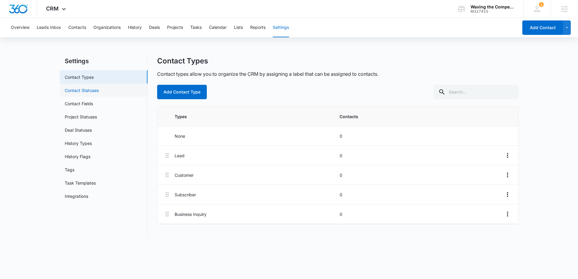
click at [89, 92] on link "Contact Statuses" at bounding box center [82, 90] width 34 height 6
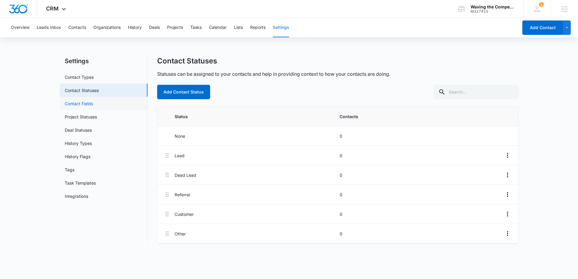
click at [83, 105] on link "Contact Fields" at bounding box center [79, 104] width 28 height 6
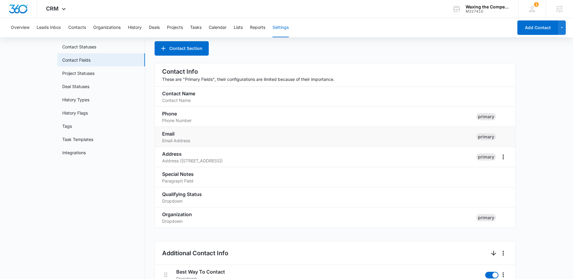
scroll to position [58, 0]
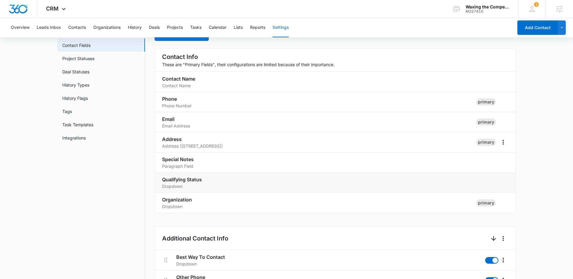
click at [285, 182] on h3 "Qualifying Status" at bounding box center [328, 179] width 332 height 7
click at [186, 183] on div "Dropdown" at bounding box center [328, 186] width 332 height 6
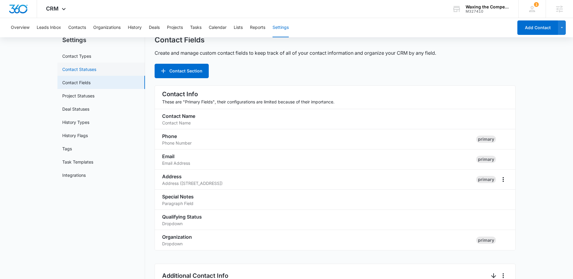
scroll to position [14, 0]
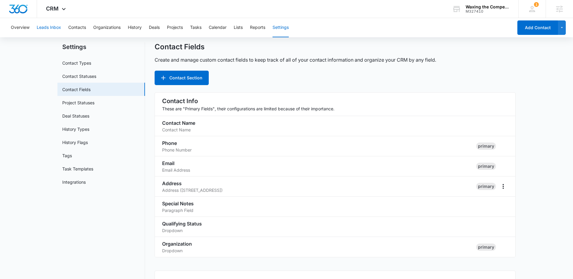
click at [59, 28] on button "Leads Inbox" at bounding box center [49, 27] width 24 height 19
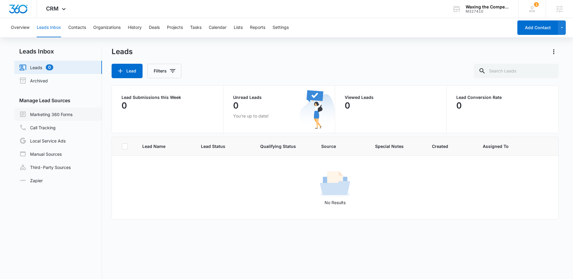
click at [46, 114] on link "Marketing 360 Forms" at bounding box center [45, 114] width 53 height 7
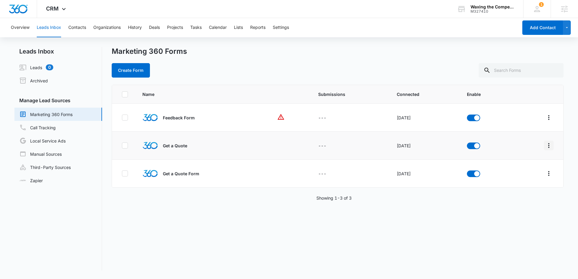
click at [548, 147] on icon "Overflow Menu" at bounding box center [548, 145] width 1 height 5
click at [519, 180] on div "Field Mapping" at bounding box center [517, 180] width 34 height 4
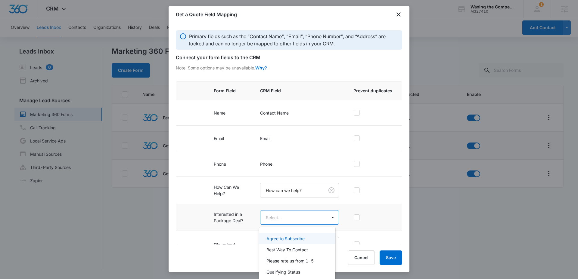
click at [302, 218] on body "CRM Apps Reputation Websites Forms CRM Email Social Content Ads Intelligence Fi…" at bounding box center [289, 139] width 578 height 279
click at [303, 216] on body "CRM Apps Reputation Websites Forms CRM Email Social Content Ads Intelligence Fi…" at bounding box center [289, 139] width 578 height 279
click at [296, 274] on p "Qualifying Status" at bounding box center [283, 272] width 34 height 6
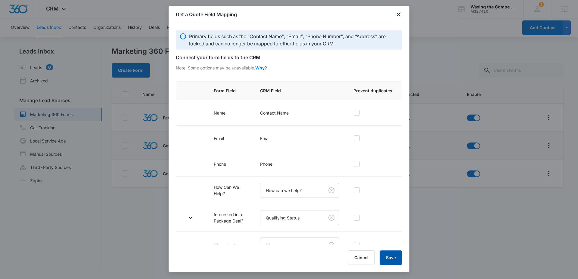
click at [391, 256] on button "Save" at bounding box center [391, 258] width 23 height 14
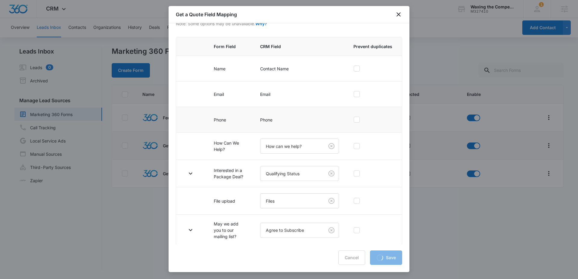
scroll to position [46, 0]
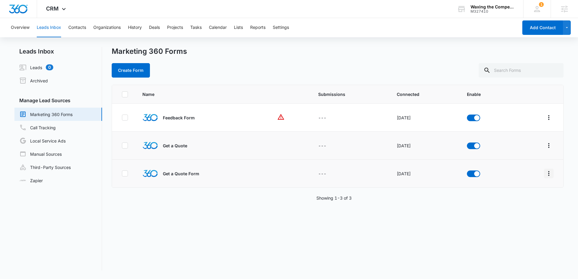
click at [548, 173] on icon "Overflow Menu" at bounding box center [548, 173] width 1 height 5
click at [459, 216] on div "Name Submissions Connected Enable Feedback Form --- [DATE] Get a Quote --- [DAT…" at bounding box center [338, 178] width 452 height 186
